Goal: Task Accomplishment & Management: Complete application form

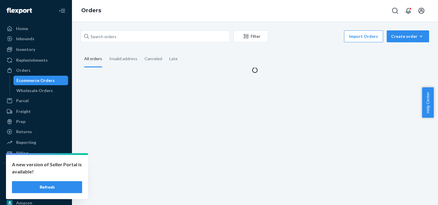
click at [145, 35] on input "text" at bounding box center [155, 36] width 149 height 12
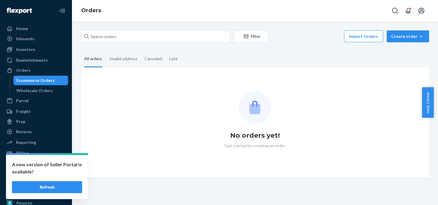
click at [56, 187] on button "Refresh" at bounding box center [47, 188] width 70 height 12
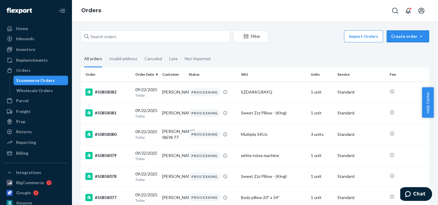
click at [396, 36] on div "Create order" at bounding box center [407, 36] width 33 height 6
click at [396, 50] on span "Ecommerce order" at bounding box center [411, 51] width 37 height 4
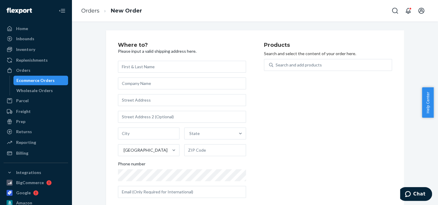
click at [128, 66] on input "text" at bounding box center [182, 67] width 128 height 12
type input "[PERSON_NAME]"
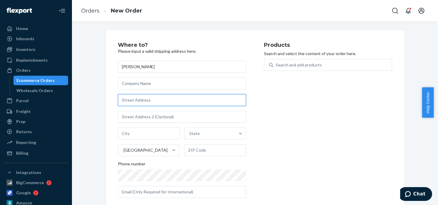
click at [137, 97] on input "text" at bounding box center [182, 100] width 128 height 12
paste input "[STREET_ADDRESS]"
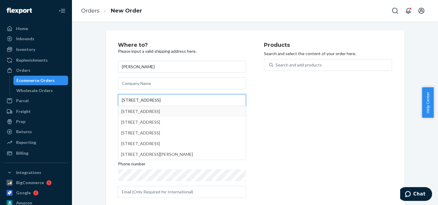
type input "[STREET_ADDRESS]"
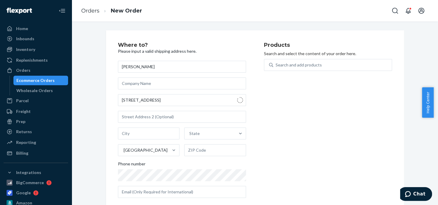
type input "Soquel"
type input "95073"
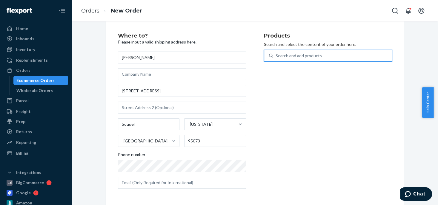
click at [284, 57] on div "Search and add products" at bounding box center [299, 56] width 46 height 6
click at [276, 57] on input "0 results available. Use Up and Down to choose options, press Enter to select t…" at bounding box center [276, 56] width 1 height 6
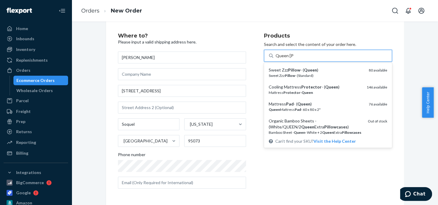
type input "Queen Pro"
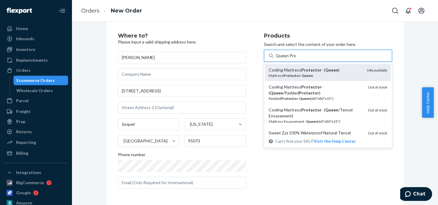
click at [293, 69] on div "Cooling Mattress Protector - ( Queen )" at bounding box center [315, 70] width 93 height 6
click at [293, 59] on input "Queen Pro" at bounding box center [286, 56] width 20 height 6
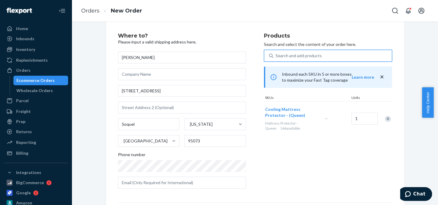
scroll to position [90, 0]
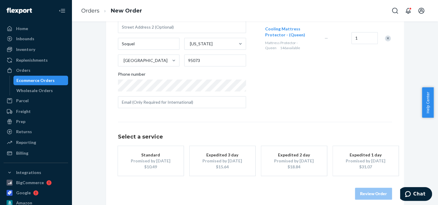
click at [162, 163] on div "Promised by [DATE]" at bounding box center [151, 161] width 48 height 6
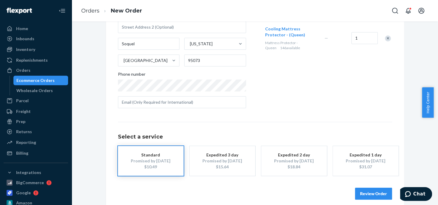
click at [370, 196] on button "Review Order" at bounding box center [373, 194] width 37 height 12
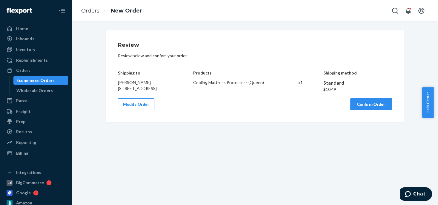
click at [369, 104] on button "Confirm Order" at bounding box center [371, 105] width 42 height 12
